Goal: Task Accomplishment & Management: Complete application form

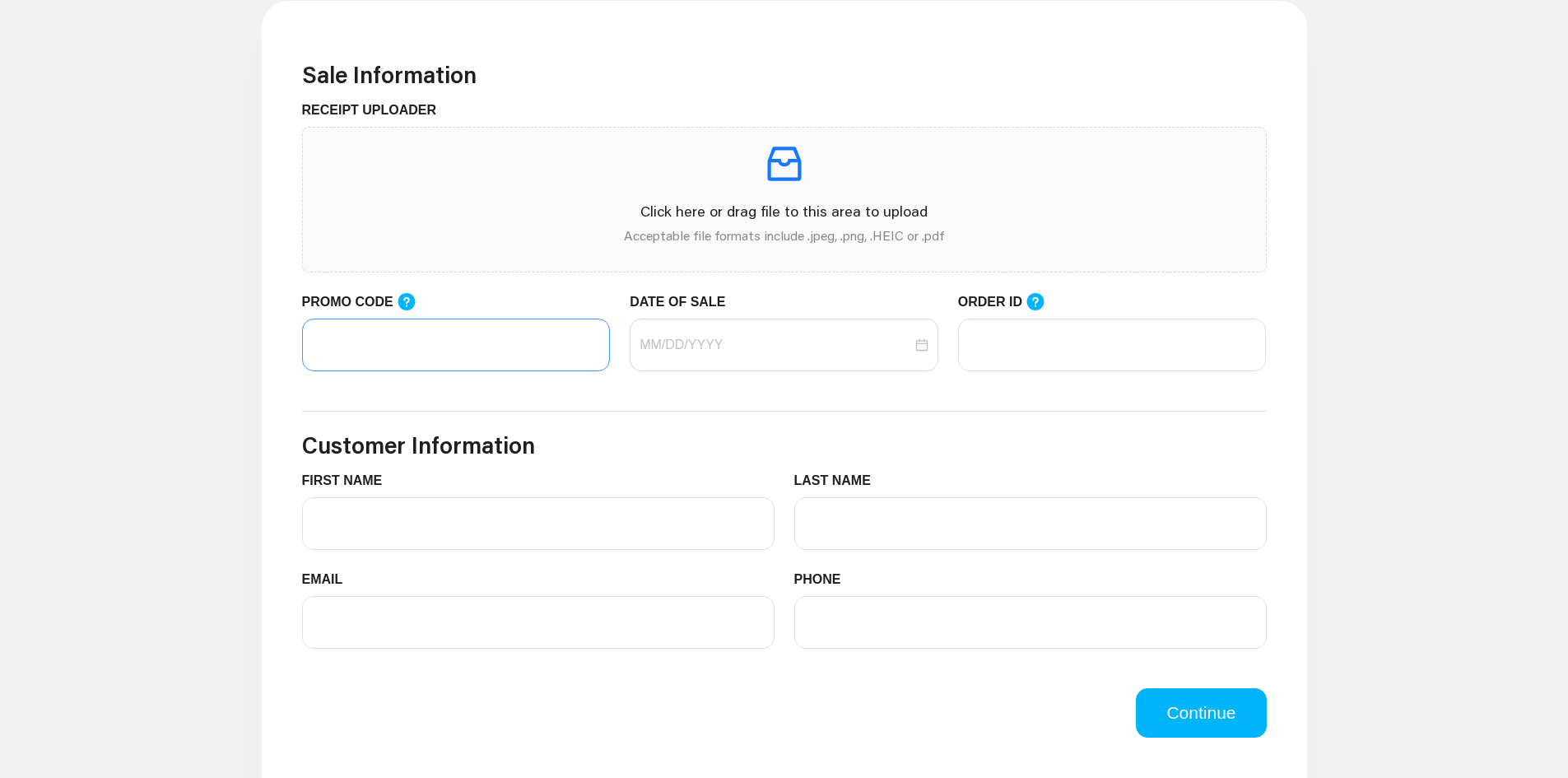
scroll to position [494, 0]
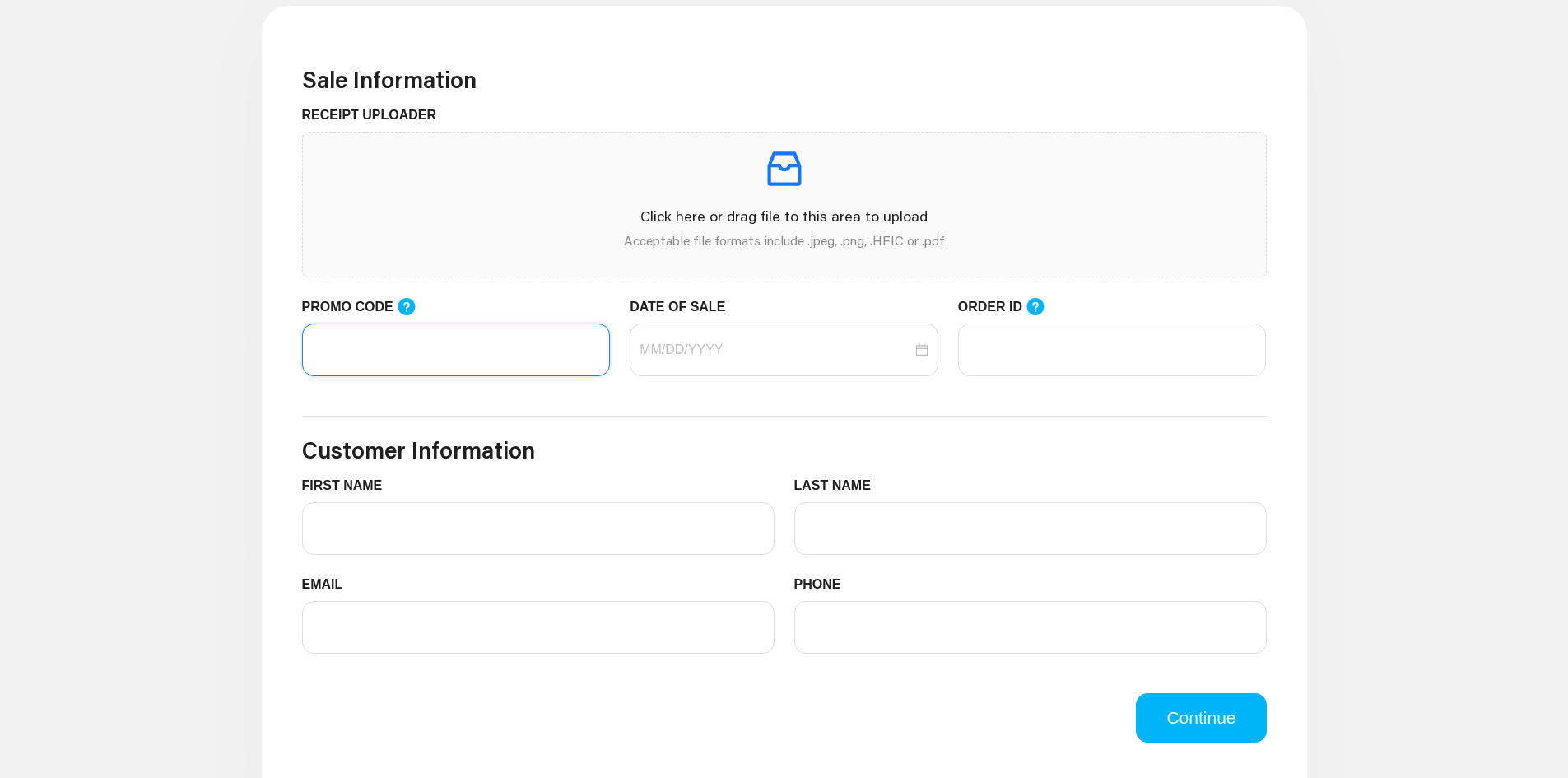
click at [414, 343] on input "PROMO CODE" at bounding box center [456, 349] width 309 height 53
click at [405, 304] on icon at bounding box center [405, 306] width 17 height 17
click at [405, 323] on input "PROMO CODE" at bounding box center [456, 349] width 309 height 53
paste input "LIFEMART20"
click at [738, 335] on div at bounding box center [783, 349] width 309 height 53
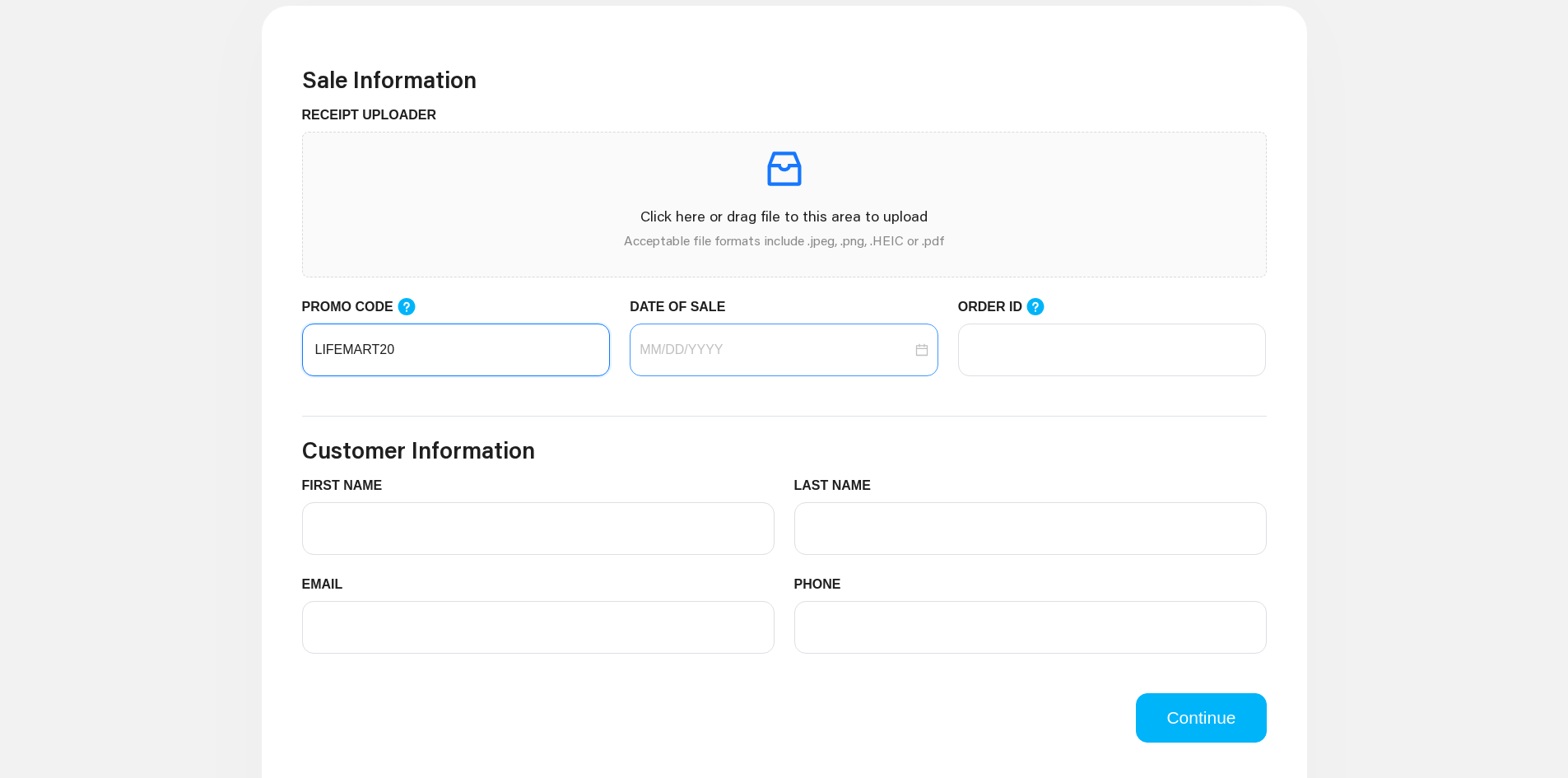
type input "LIFEMART20"
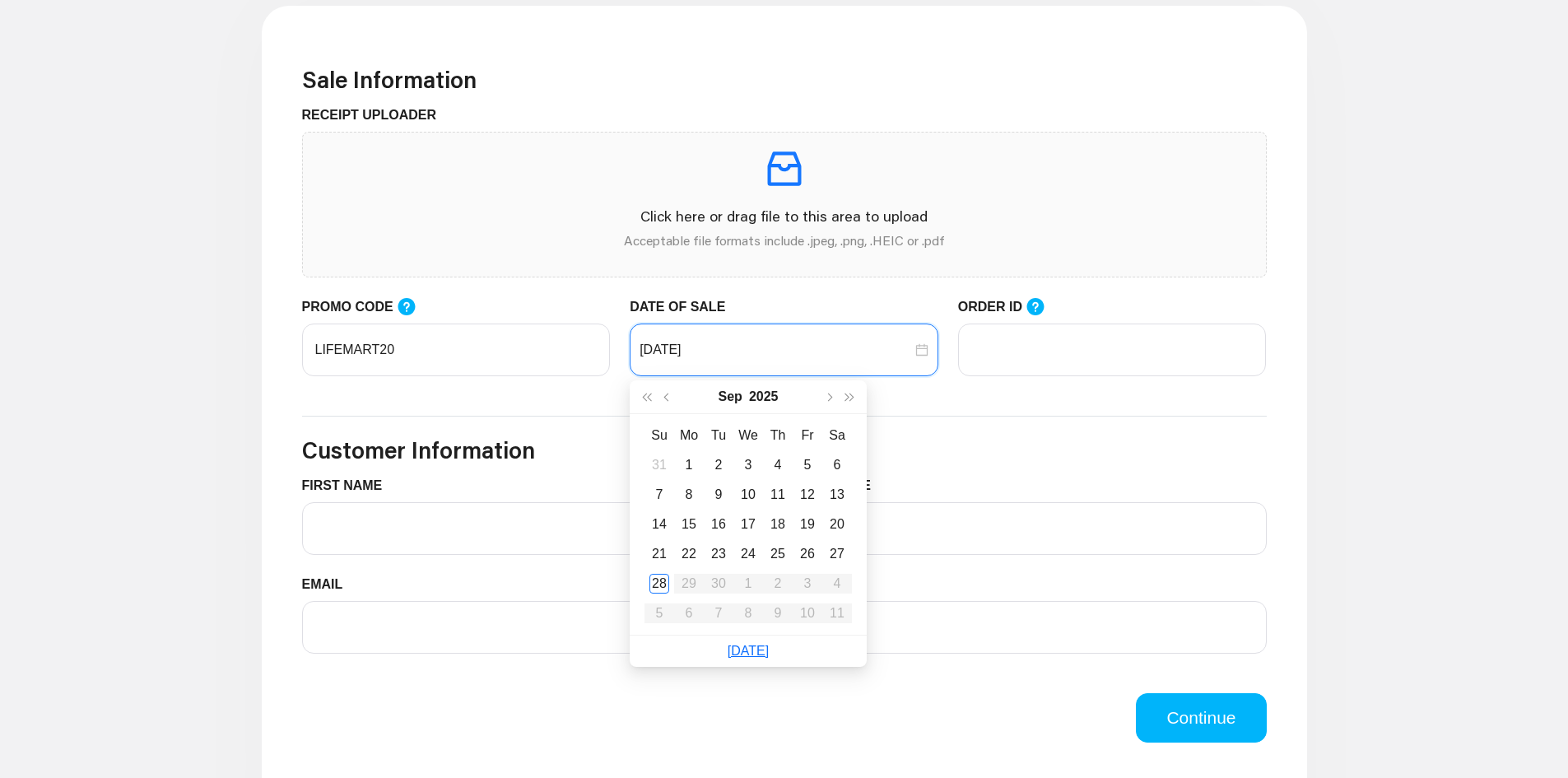
type input "[DATE]"
click at [664, 580] on div "28" at bounding box center [660, 584] width 20 height 20
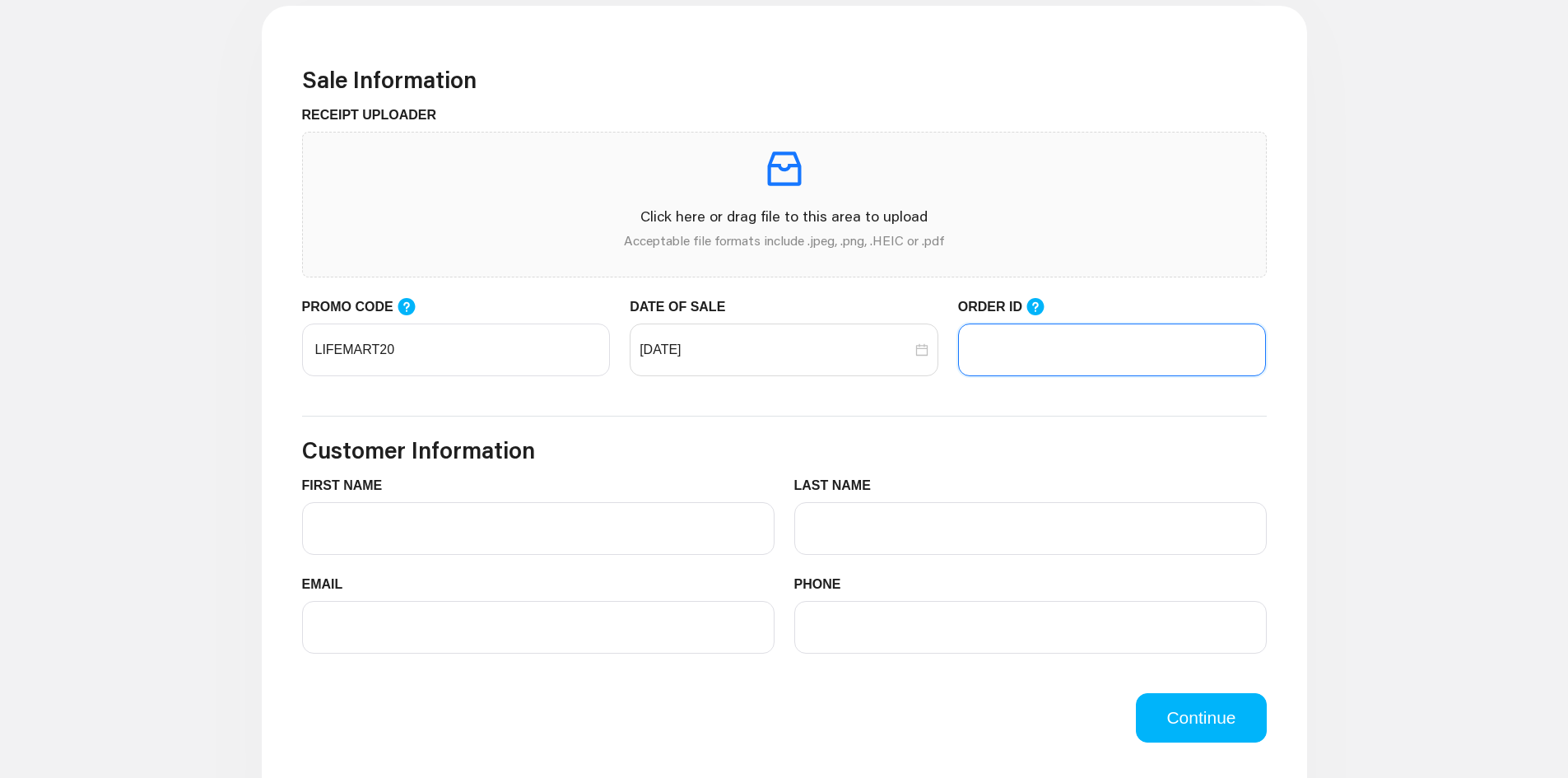
click at [1096, 363] on input "ORDER ID" at bounding box center [1112, 349] width 309 height 53
paste input "102928523Order"
type input "102928523"
click at [648, 221] on p "Click here or drag file to this area to upload" at bounding box center [784, 216] width 936 height 22
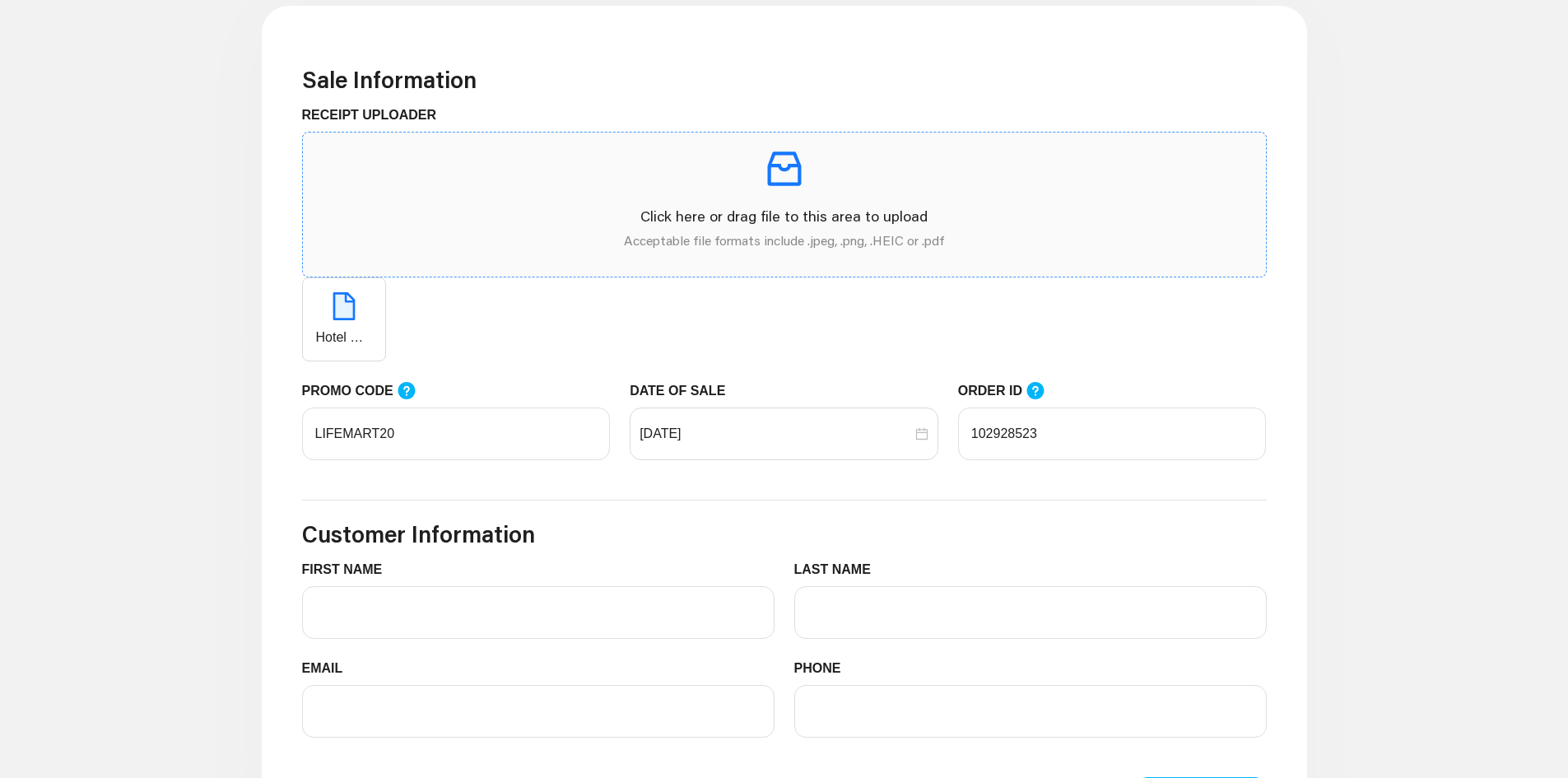
click at [681, 235] on p "Acceptable file formats include .jpeg, .png, .HEIC or .pdf" at bounding box center [784, 240] width 936 height 20
click at [354, 319] on span "button" at bounding box center [344, 318] width 21 height 15
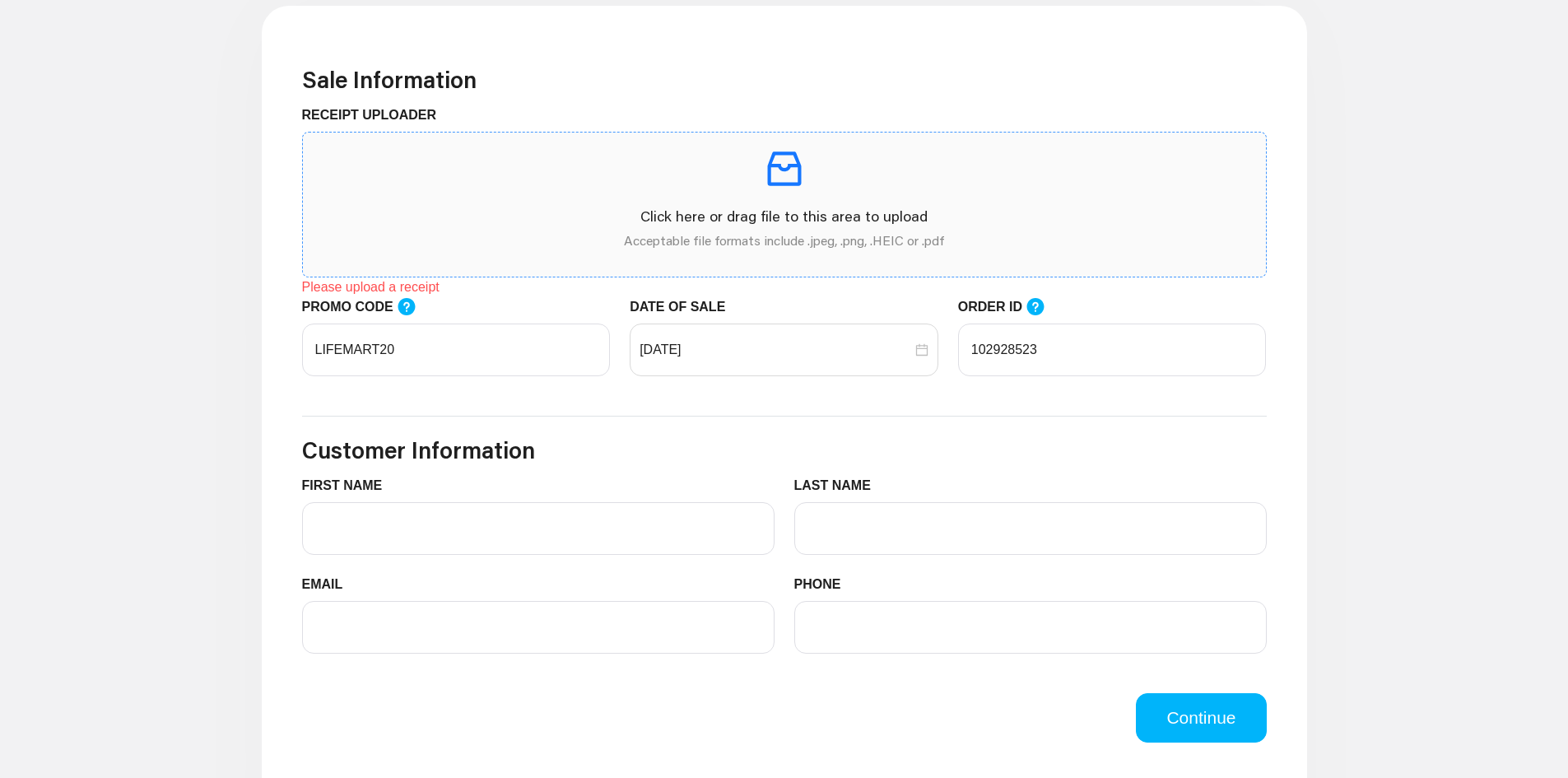
click at [516, 230] on p "Acceptable file formats include .jpeg, .png, .HEIC or .pdf" at bounding box center [784, 240] width 936 height 20
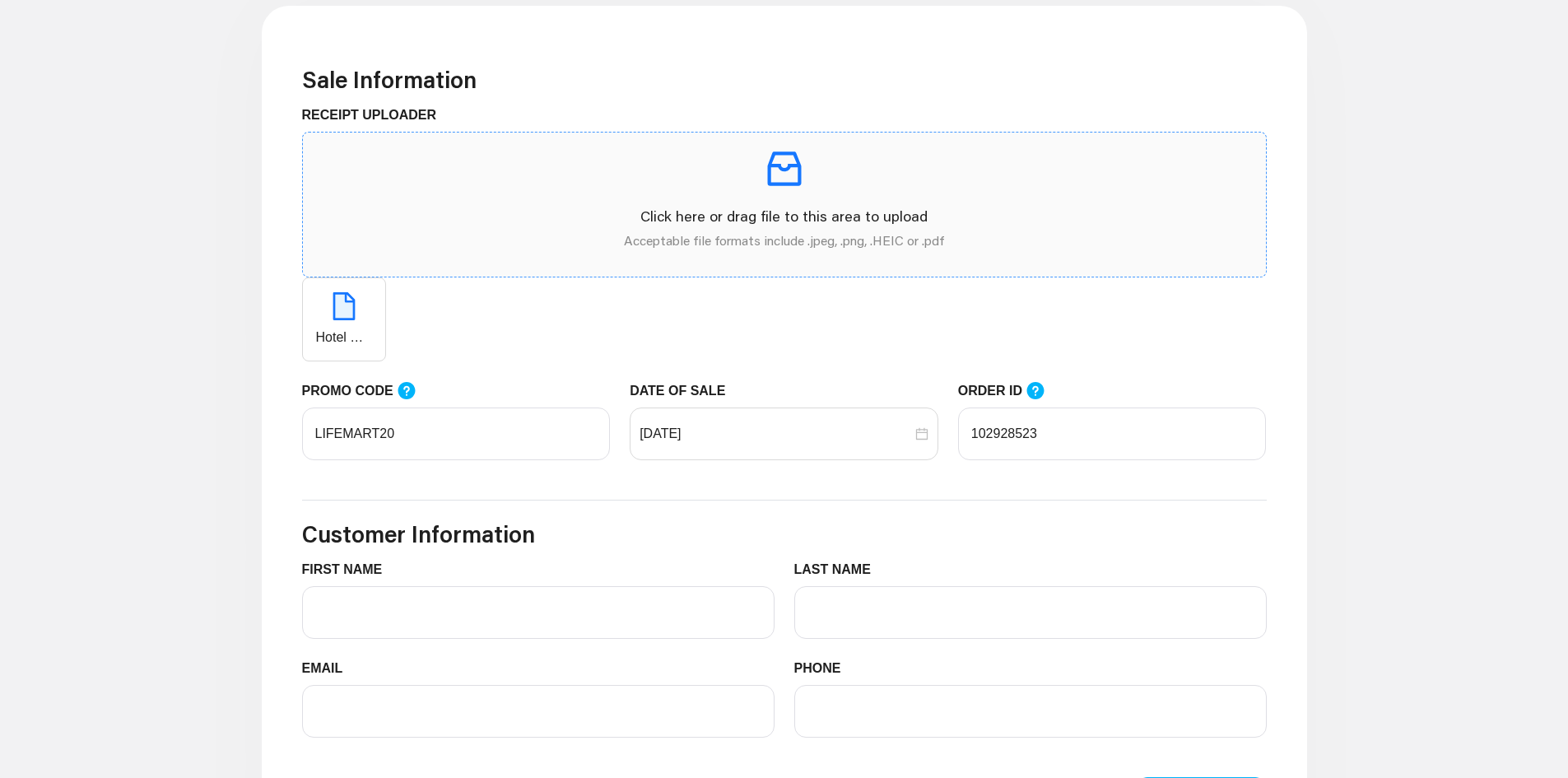
click at [527, 158] on p at bounding box center [784, 168] width 936 height 46
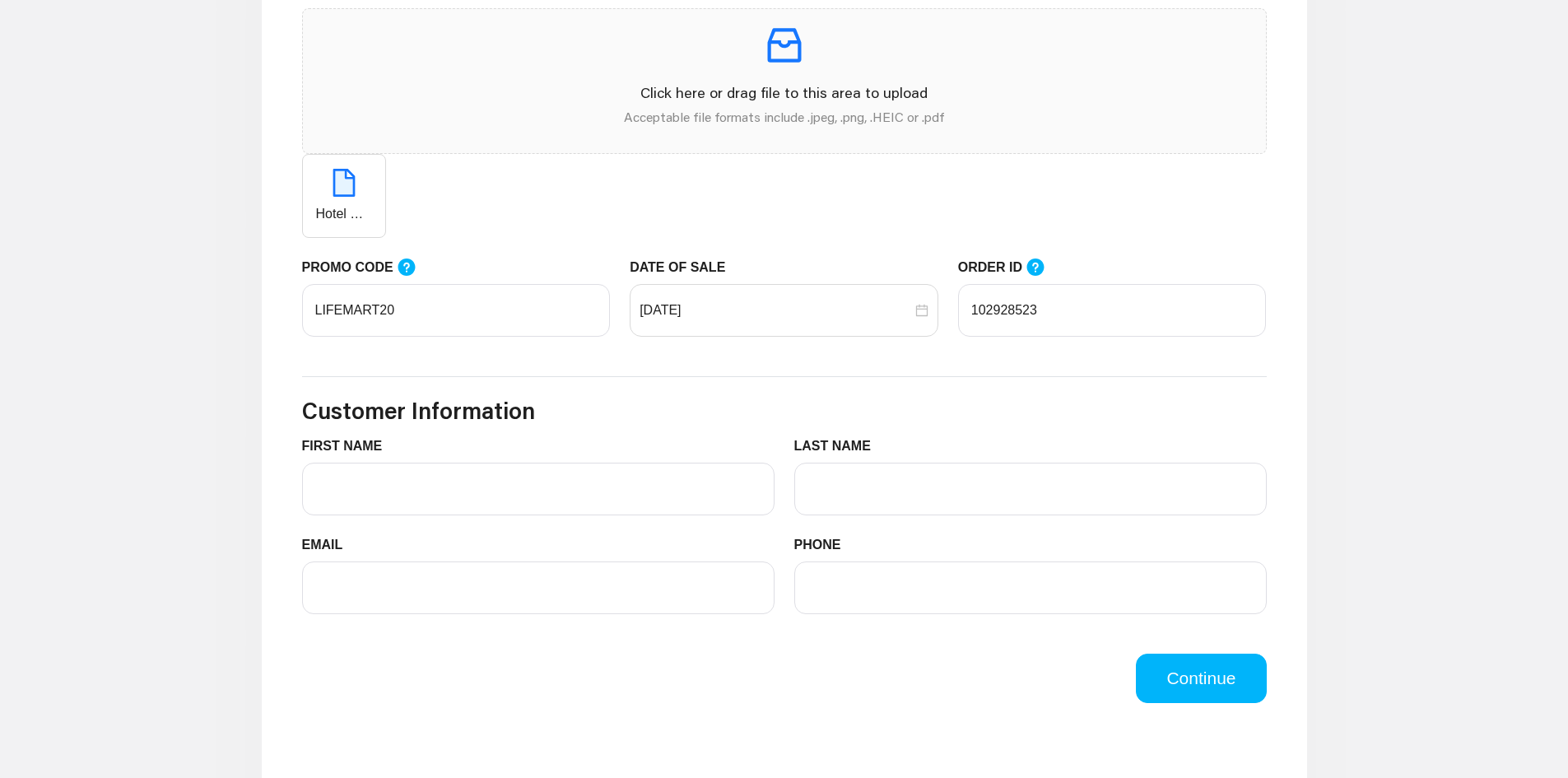
scroll to position [741, 0]
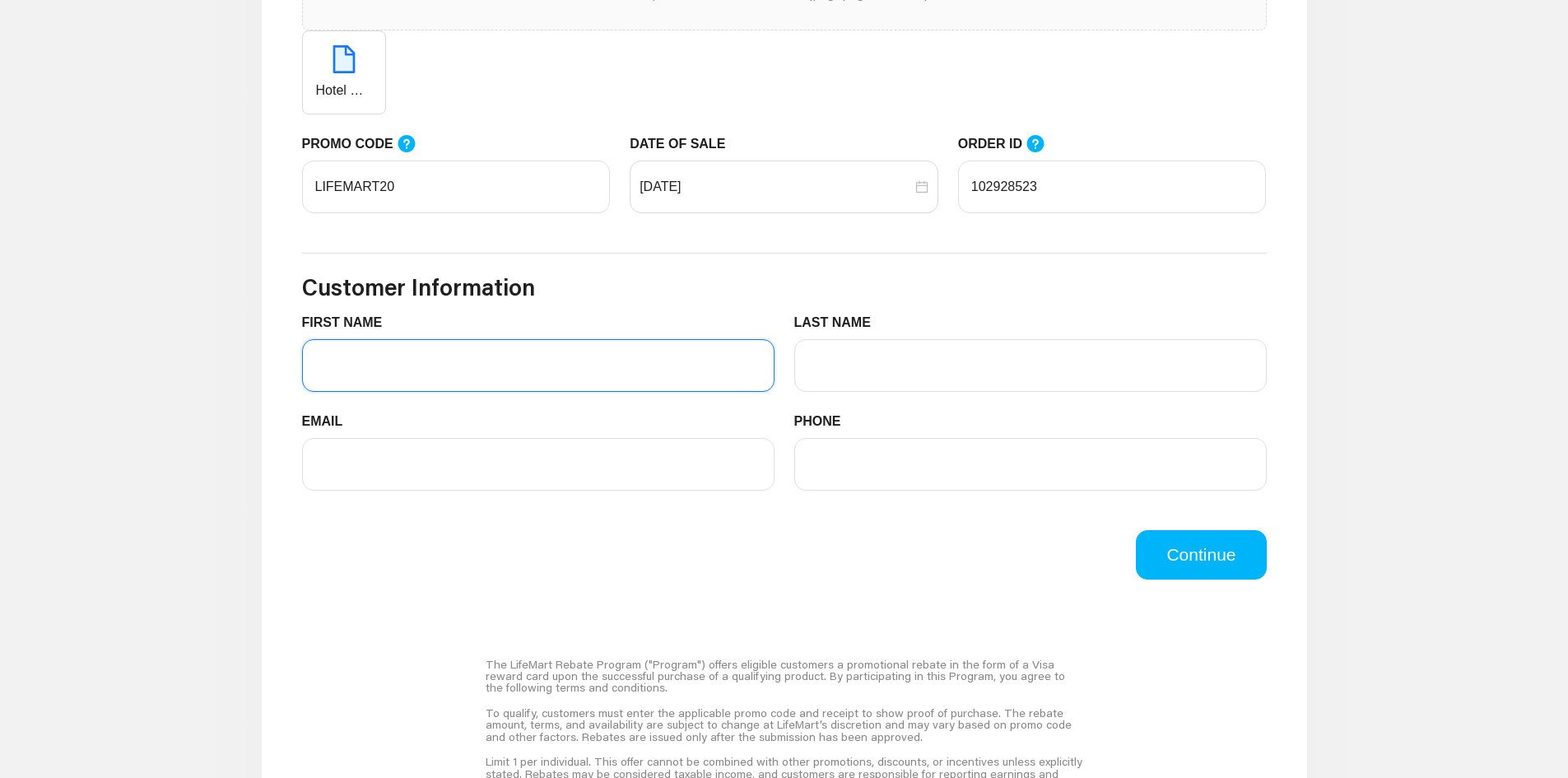
click at [473, 369] on input "FIRST NAME" at bounding box center [538, 365] width 473 height 53
type input "[PERSON_NAME]"
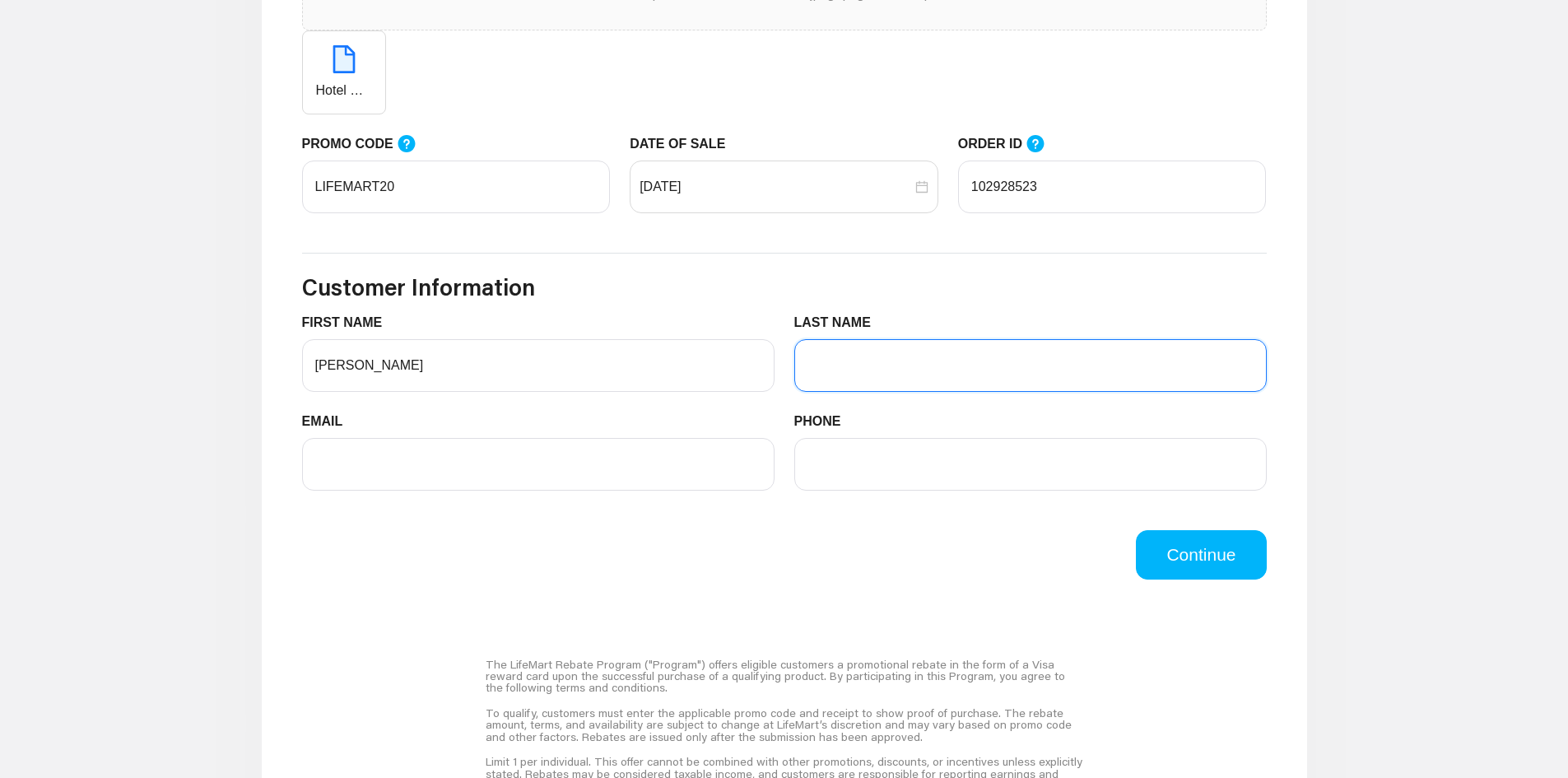
click at [1025, 373] on input "LAST NAME" at bounding box center [1030, 365] width 473 height 53
type input "[PERSON_NAME]"
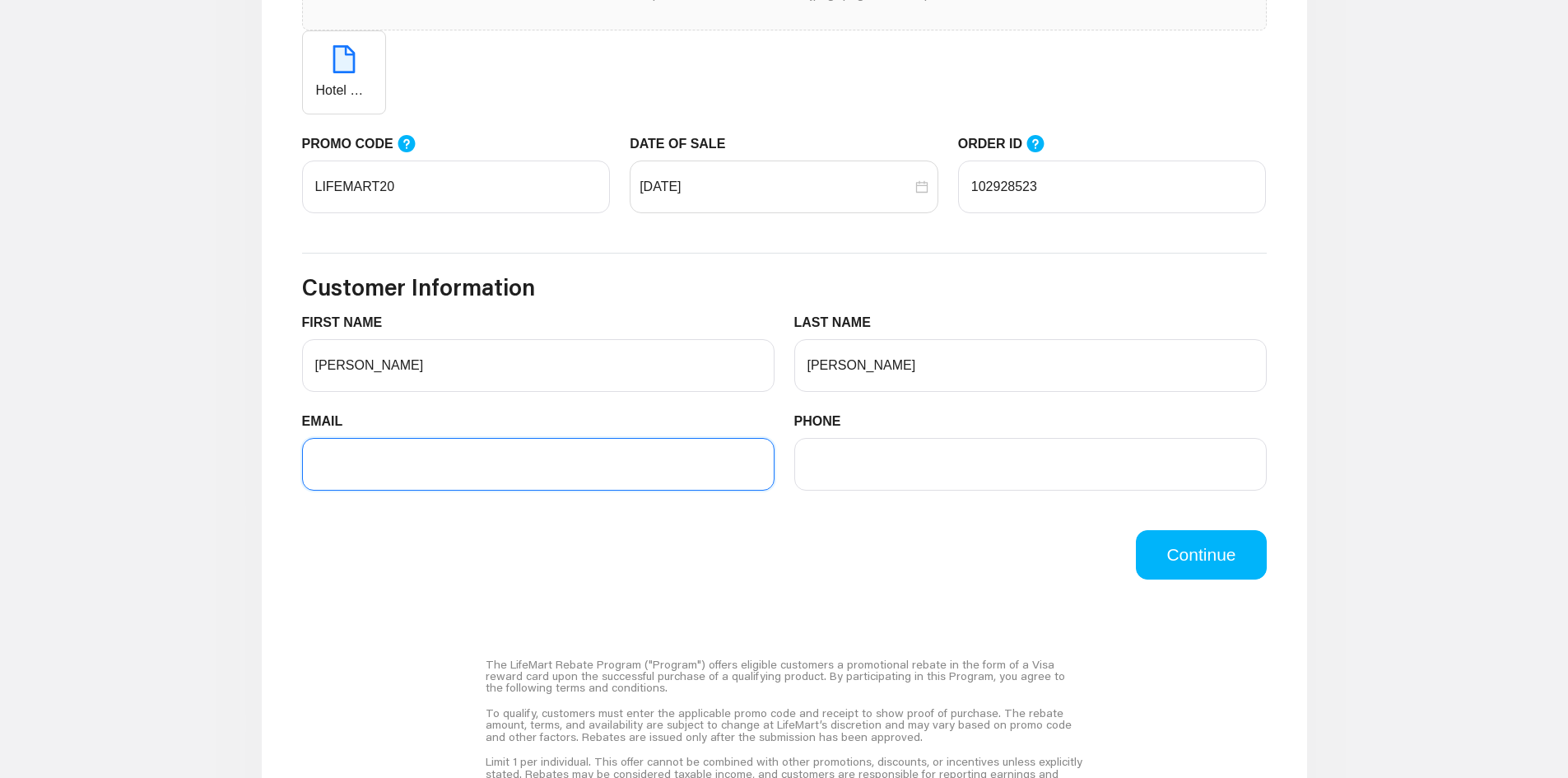
click at [575, 469] on input "EMAIL" at bounding box center [538, 464] width 473 height 53
type input "[EMAIL_ADDRESS][DOMAIN_NAME]"
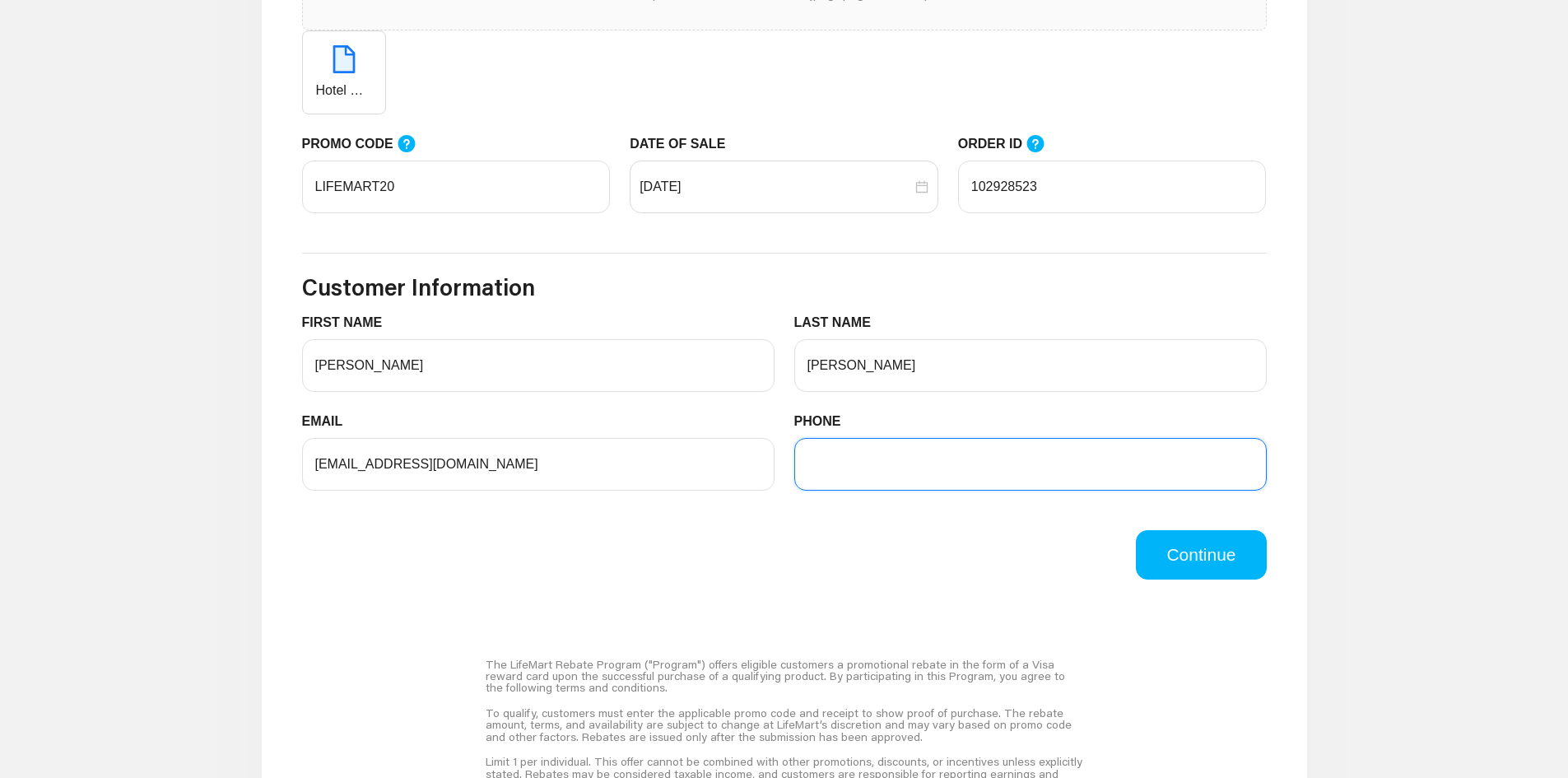
click at [883, 471] on input "PHONE" at bounding box center [1030, 464] width 473 height 53
type input "9082468192"
click at [830, 556] on div "Continue" at bounding box center [784, 554] width 984 height 49
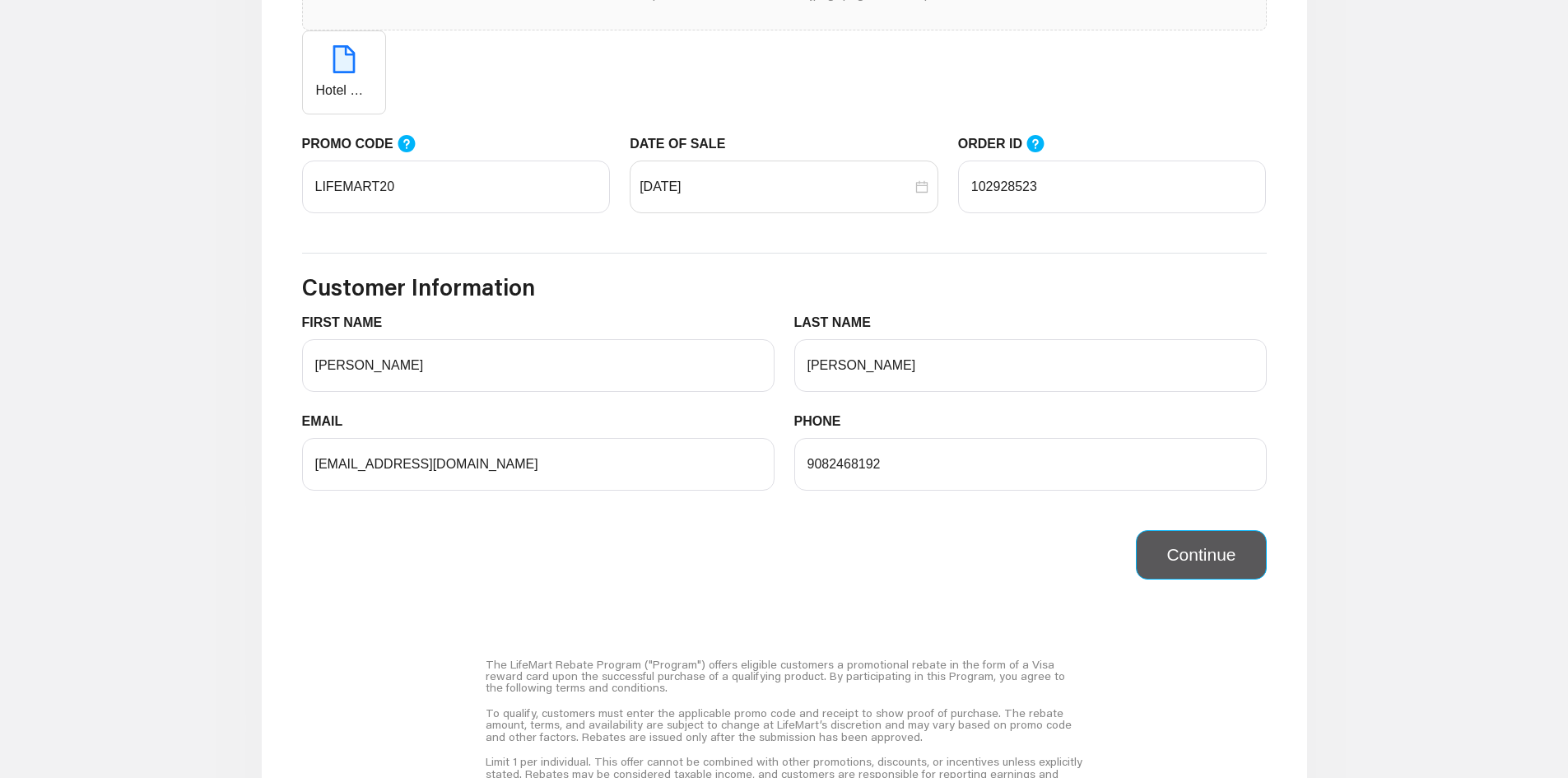
click at [1148, 549] on button "Continue" at bounding box center [1200, 554] width 130 height 49
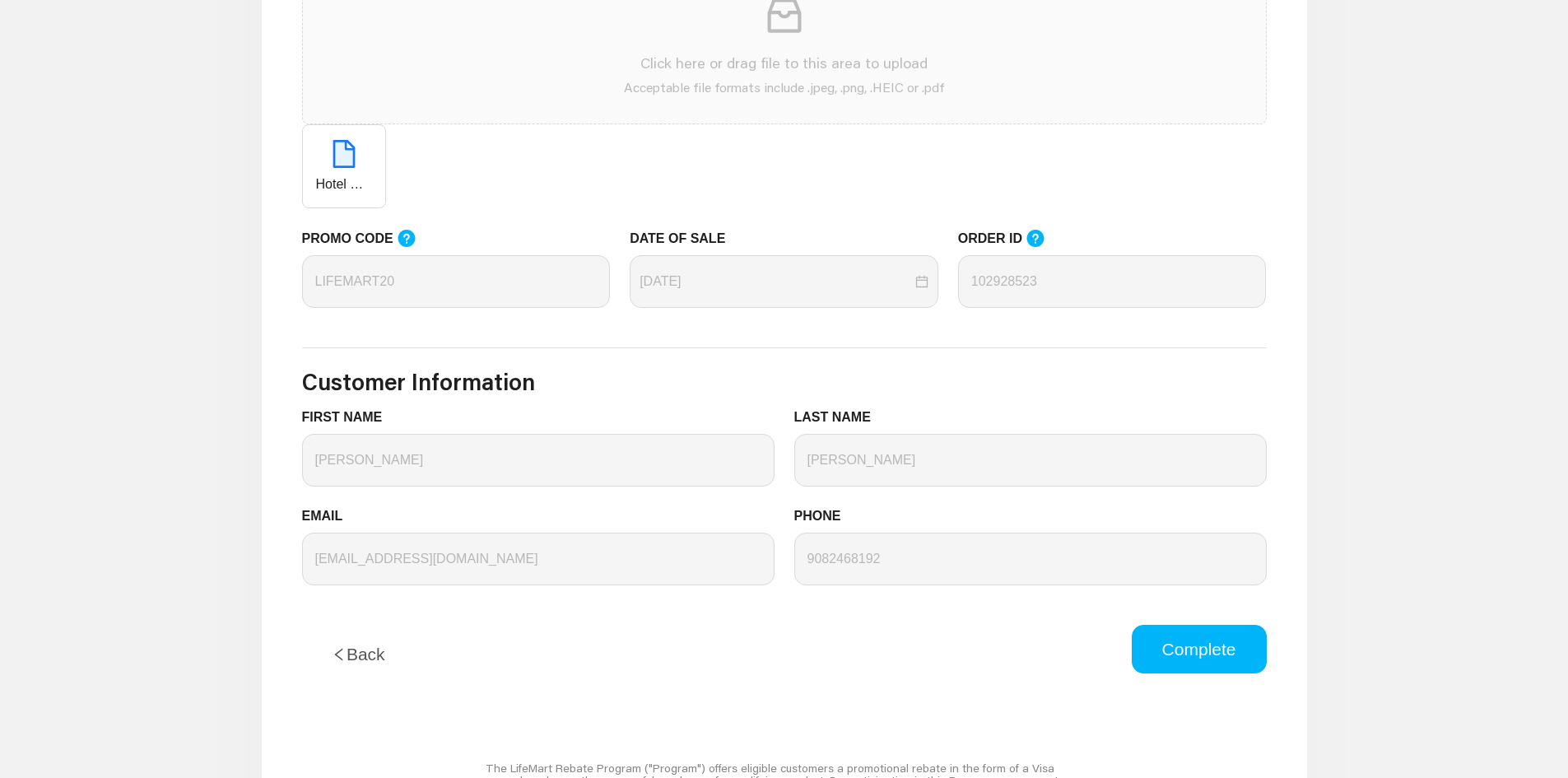
scroll to position [577, 0]
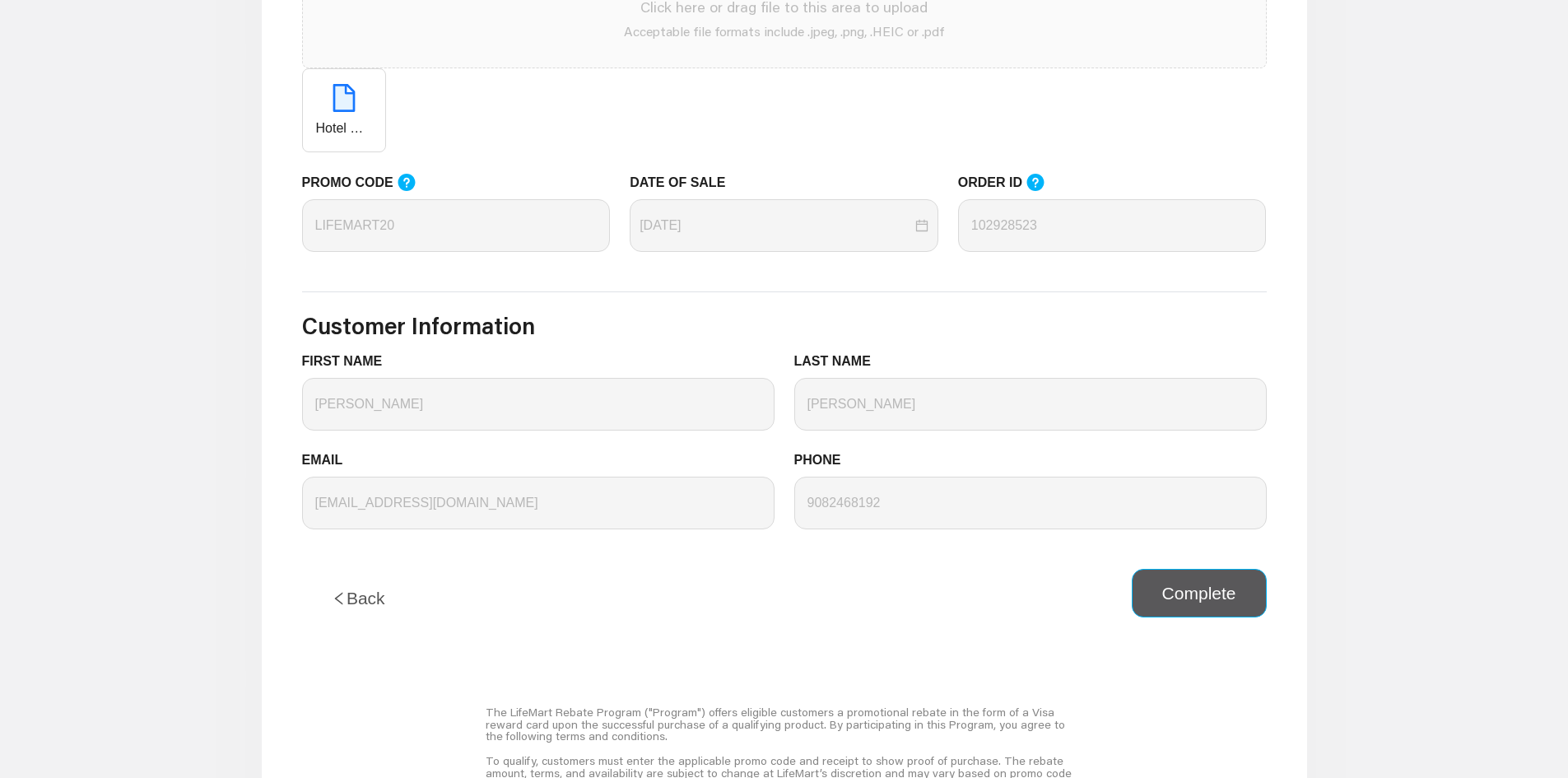
click at [1150, 594] on button "Complete" at bounding box center [1198, 593] width 135 height 49
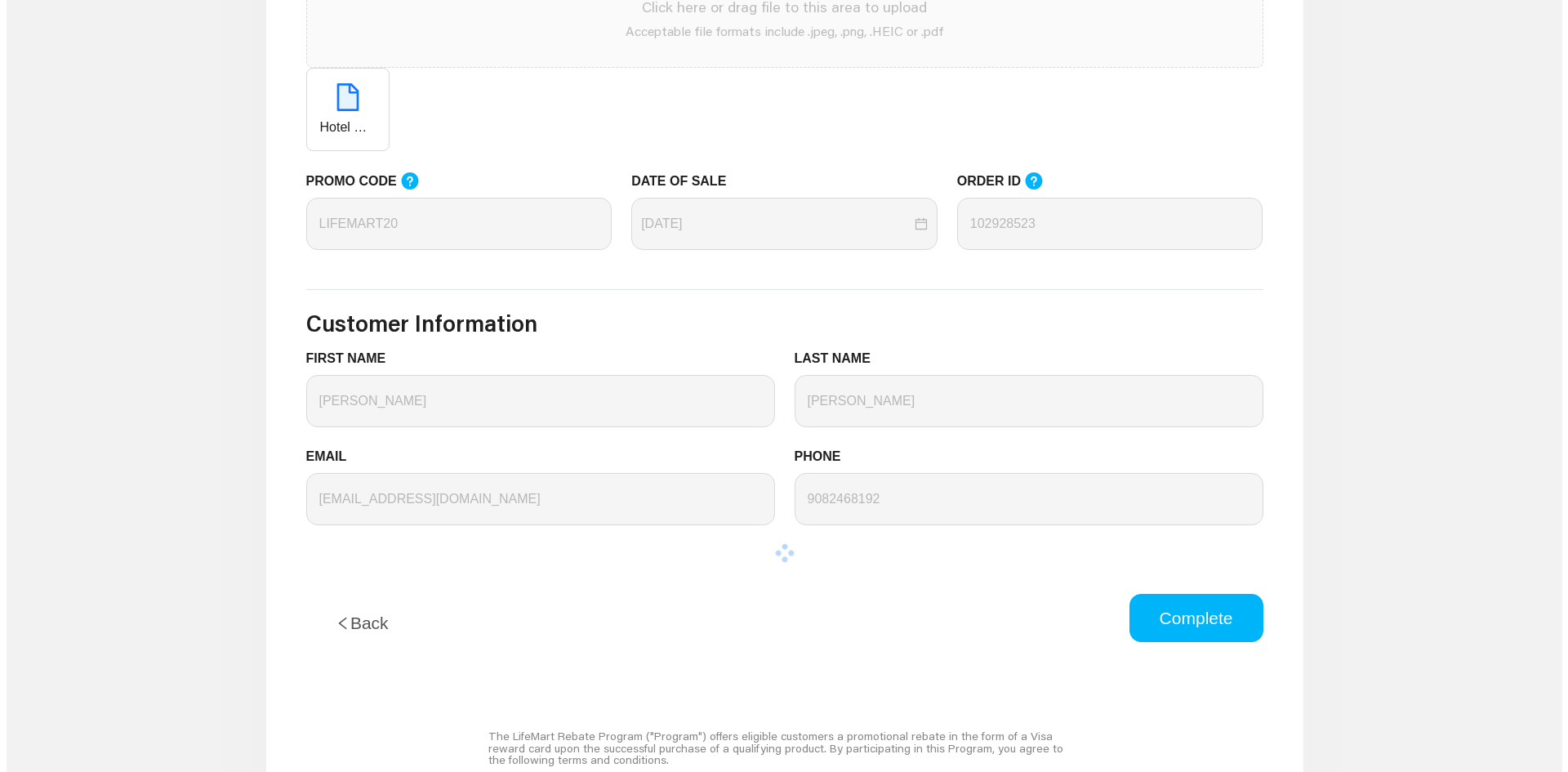
scroll to position [0, 0]
